Goal: Information Seeking & Learning: Learn about a topic

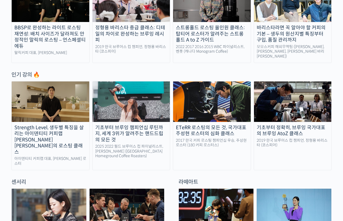
scroll to position [284, 0]
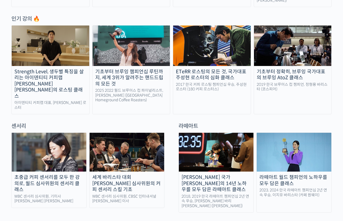
click at [51, 100] on link "Strength Level, 생두별 특징을 살리는 아이덴티티 커피랩 [PERSON_NAME] [PERSON_NAME]의 로스팅 클래스 아이덴티…" at bounding box center [50, 69] width 78 height 89
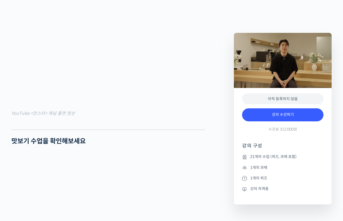
scroll to position [484, 0]
